Goal: Navigation & Orientation: Understand site structure

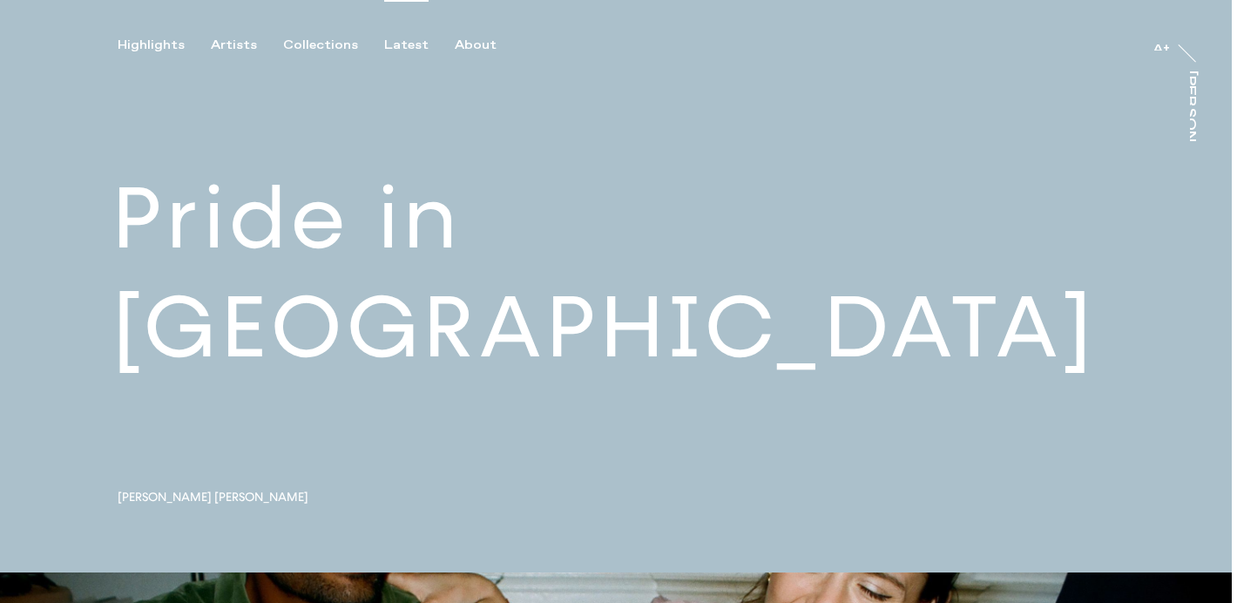
click at [404, 47] on div "Latest" at bounding box center [406, 45] width 44 height 16
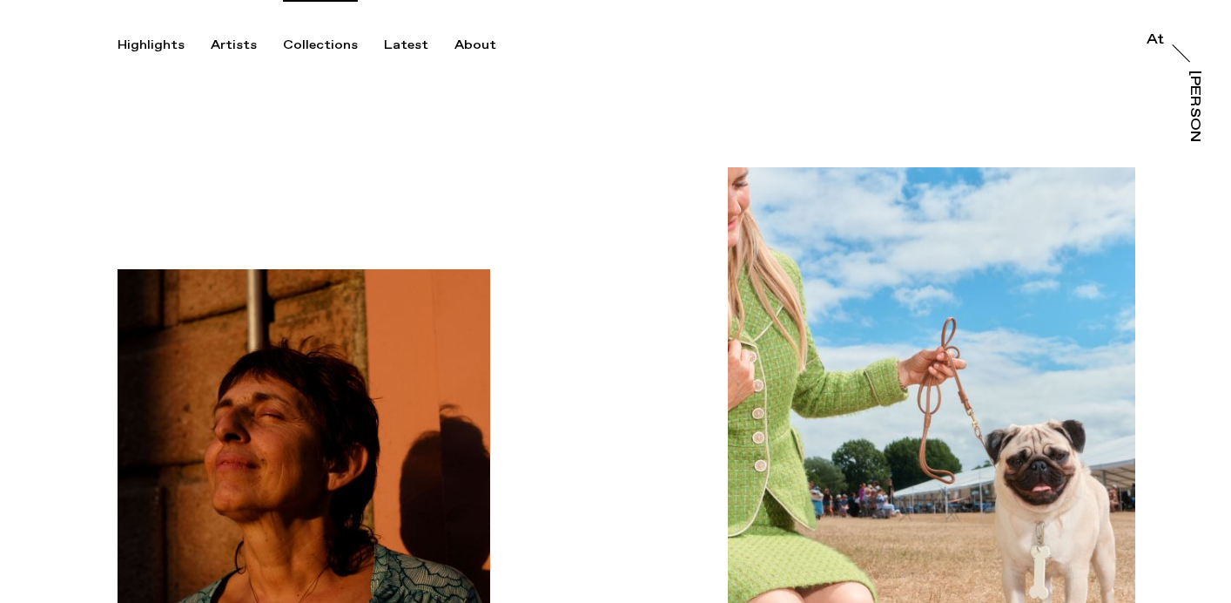
click at [300, 44] on div "Collections" at bounding box center [320, 45] width 75 height 16
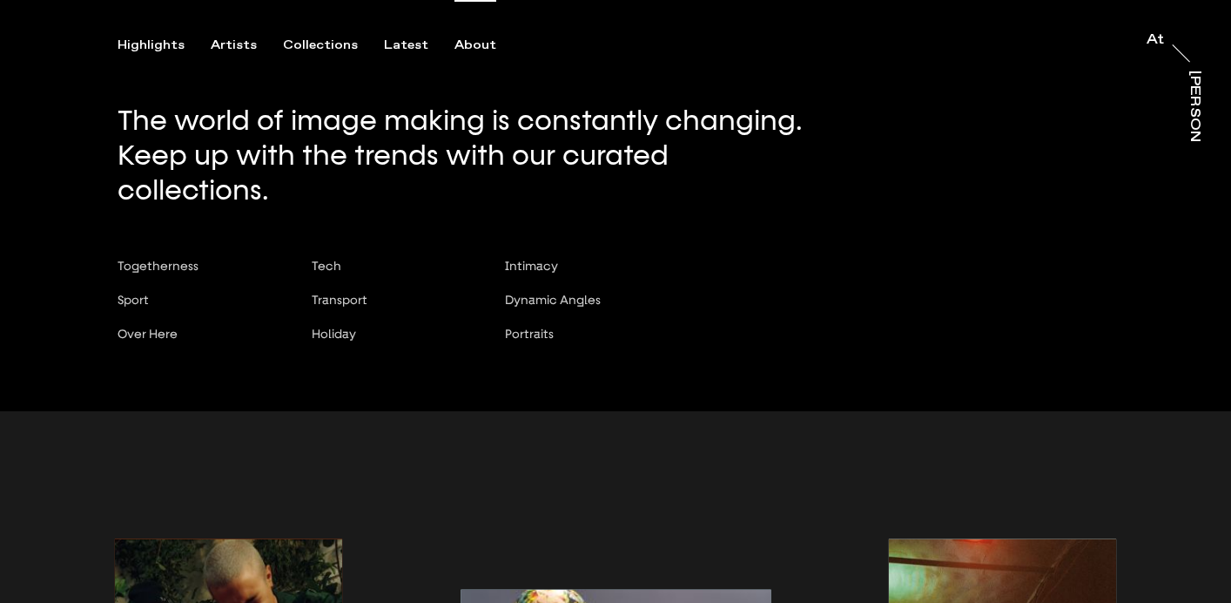
click at [463, 47] on div "About" at bounding box center [476, 45] width 42 height 16
